Goal: Transaction & Acquisition: Purchase product/service

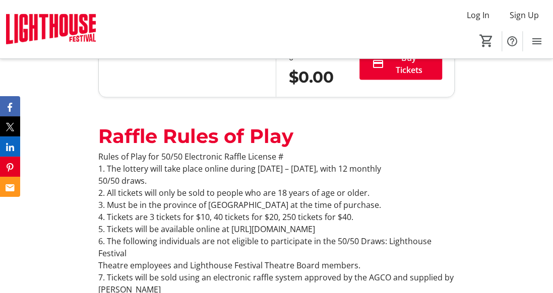
scroll to position [806, 0]
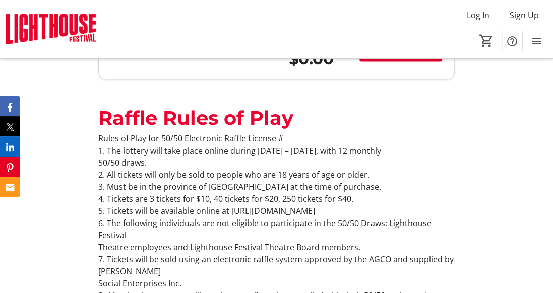
type input "1"
click at [397, 57] on span "Buy Tickets" at bounding box center [408, 45] width 42 height 24
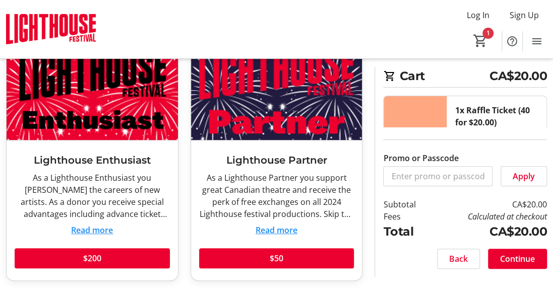
scroll to position [101, 0]
click at [500, 253] on span "Continue" at bounding box center [517, 259] width 35 height 12
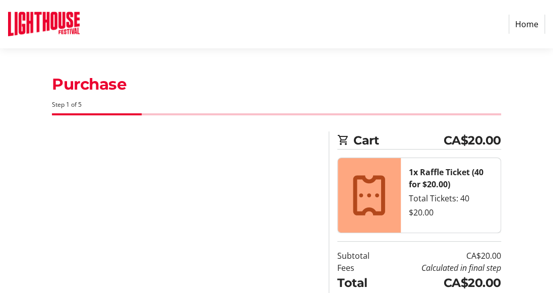
select select "CA"
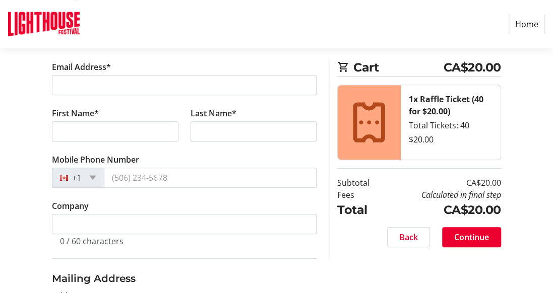
scroll to position [201, 0]
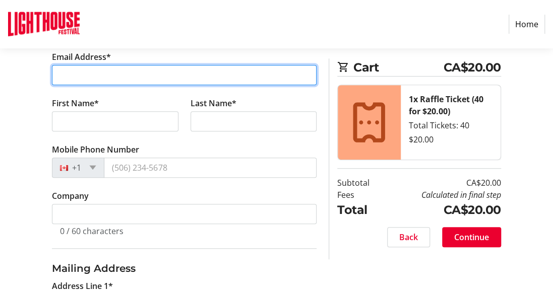
click at [74, 85] on input "Email Address*" at bounding box center [184, 75] width 264 height 20
click at [65, 85] on input "Email Address*" at bounding box center [184, 75] width 264 height 20
type input "[EMAIL_ADDRESS][PERSON_NAME][DOMAIN_NAME]"
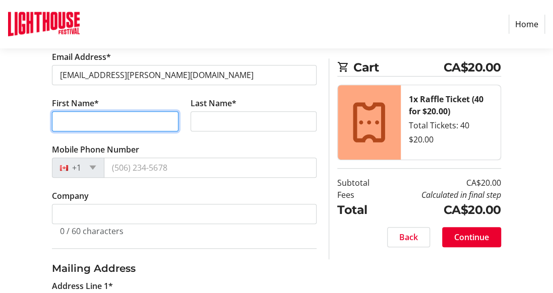
type input "[PERSON_NAME]"
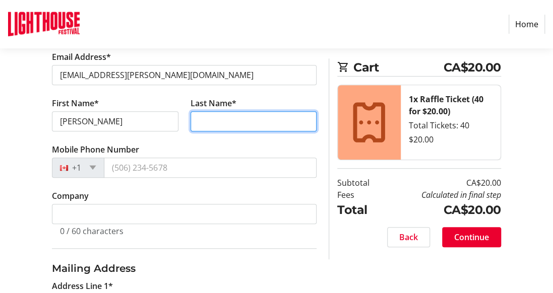
type input "[PERSON_NAME]"
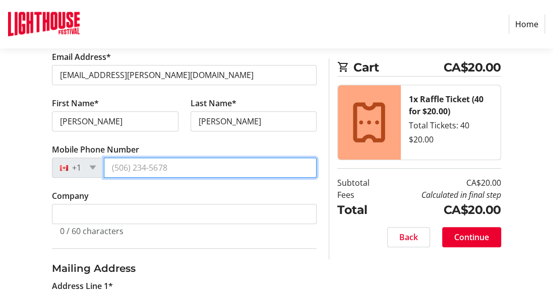
type input "[PHONE_NUMBER]"
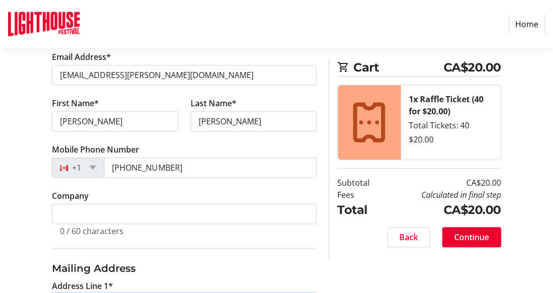
type input "[STREET_ADDRESS]"
type input "Brantford"
select select "ON"
type input "N3R 3P2"
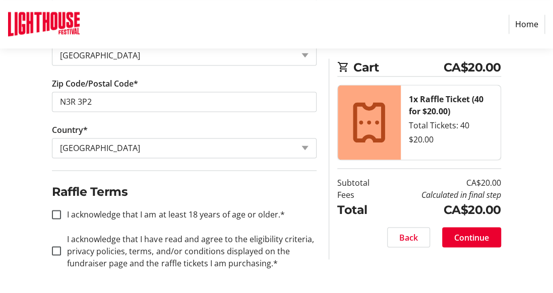
scroll to position [806, 0]
click at [61, 210] on input "I acknowledge that I am at least 18 years of age or older.*" at bounding box center [56, 214] width 9 height 9
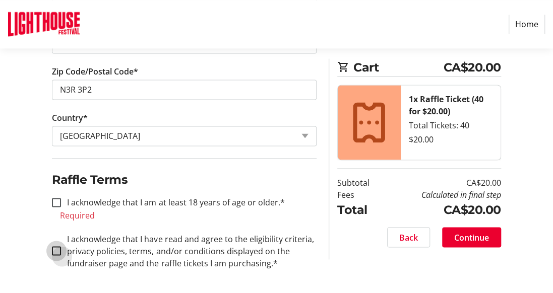
click at [57, 242] on div "I acknowledge that I have read and agree to the eligibility criteria, privacy p…" at bounding box center [184, 251] width 264 height 36
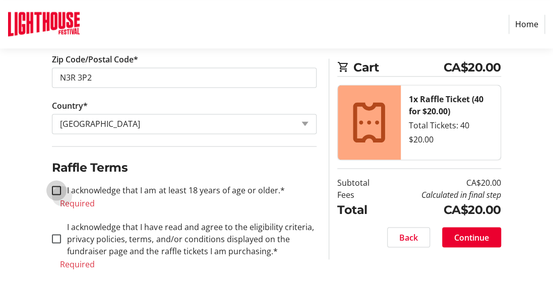
click at [57, 186] on input "I acknowledge that I am at least 18 years of age or older.*" at bounding box center [56, 190] width 9 height 9
checkbox input "true"
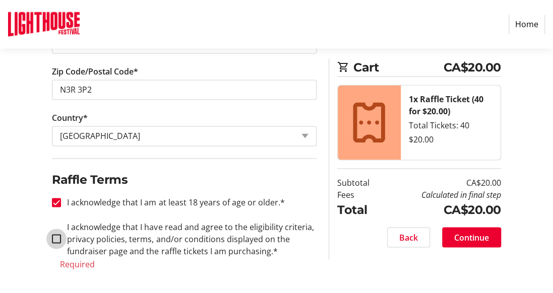
click at [56, 243] on input "I acknowledge that I have read and agree to the eligibility criteria, privacy p…" at bounding box center [56, 238] width 9 height 9
checkbox input "true"
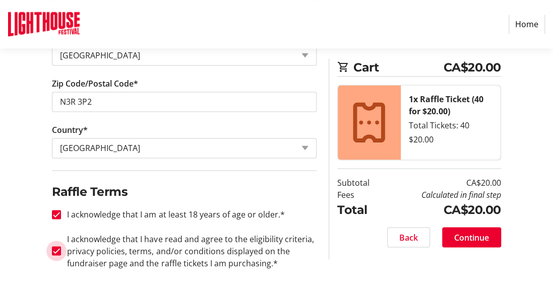
scroll to position [820, 0]
click at [460, 243] on span "Continue" at bounding box center [471, 237] width 35 height 12
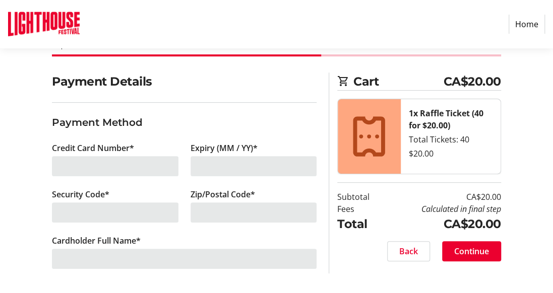
scroll to position [133, 0]
click at [84, 142] on div "Credit Card Number*" at bounding box center [115, 165] width 138 height 46
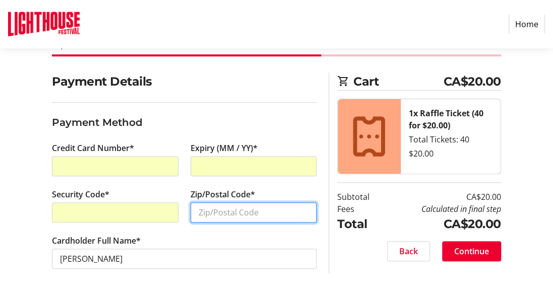
click at [200, 202] on input "Zip/Postal Code*" at bounding box center [253, 212] width 126 height 20
type input "N3R 3P2"
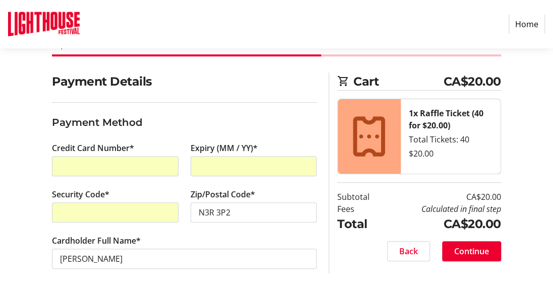
click at [463, 257] on span "Continue" at bounding box center [471, 251] width 35 height 12
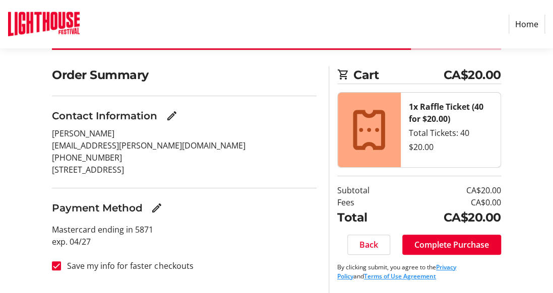
scroll to position [130, 0]
click at [454, 239] on span "Complete Purchase" at bounding box center [451, 245] width 75 height 12
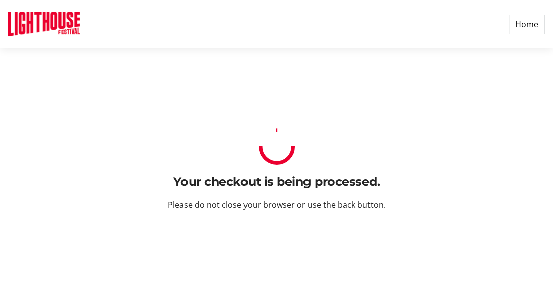
scroll to position [0, 0]
